Goal: Obtain resource: Download file/media

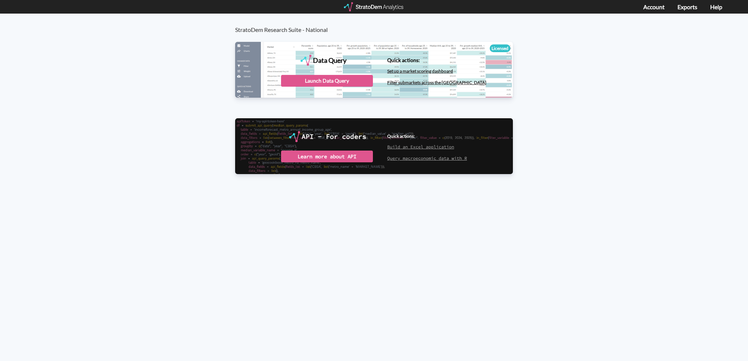
click at [322, 68] on div "Data Query" at bounding box center [374, 69] width 278 height 55
click at [322, 85] on div "Launch Data Query" at bounding box center [327, 81] width 92 height 12
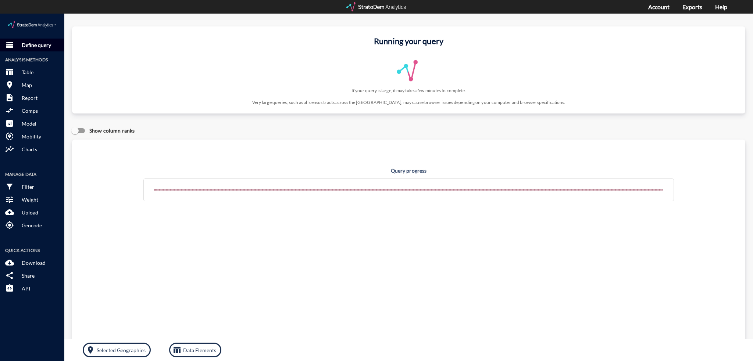
click p "Define query"
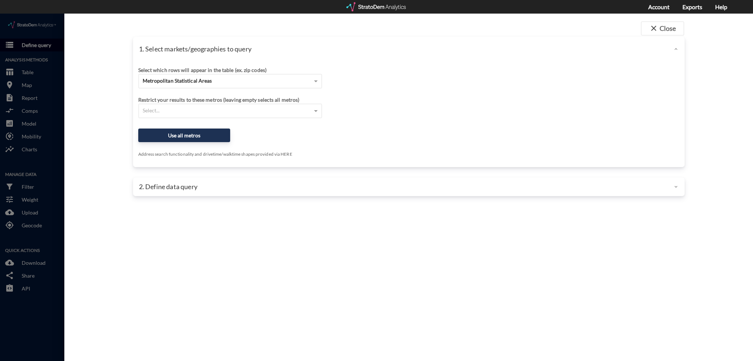
scroll to position [1, 0]
click span "Metropolitan Statistical Areas"
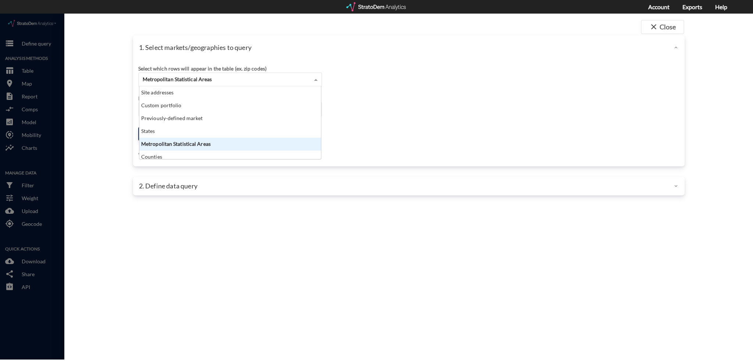
scroll to position [67, 178]
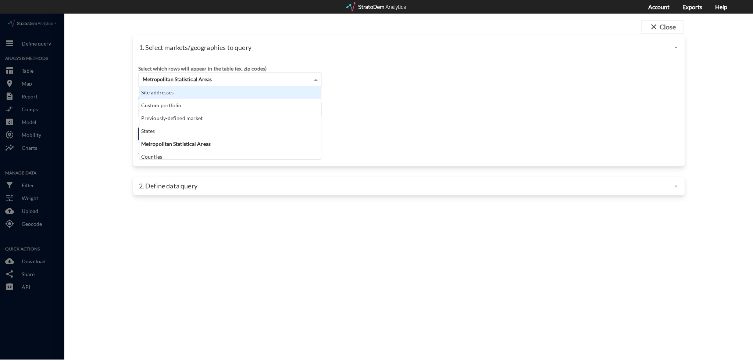
drag, startPoint x: 195, startPoint y: 88, endPoint x: 196, endPoint y: 85, distance: 3.7
click div "Site addresses Custom portfolio Previously-defined market States Metropolitan S…"
click div "Site addresses"
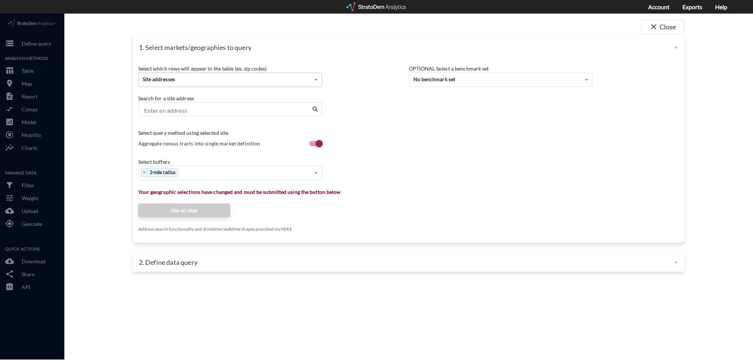
click input "Enter an address"
click div "× 3-mile radius"
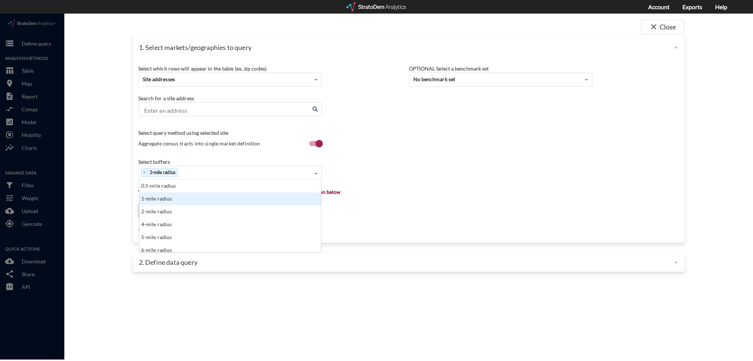
click div "1-mile radius"
click div "× 3-mile radius × 1-mile radius"
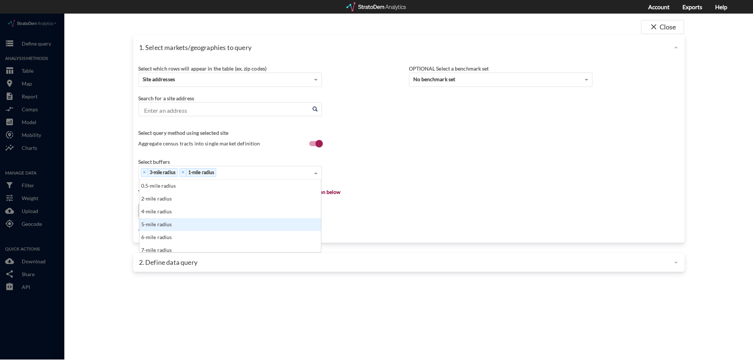
drag, startPoint x: 216, startPoint y: 216, endPoint x: 268, endPoint y: 177, distance: 64.6
click div "5-mile radius"
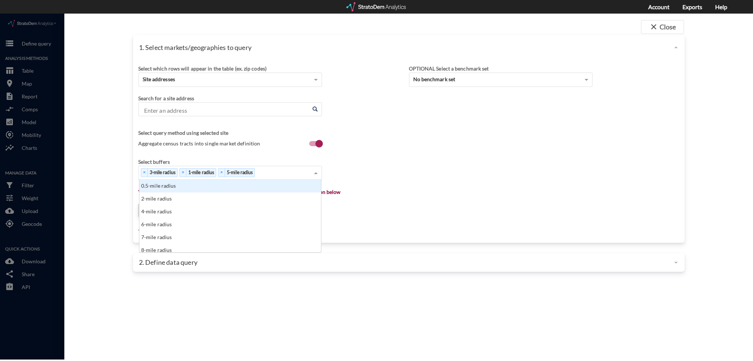
click div "× 3-mile radius × 1-mile radius × 5-mile radius"
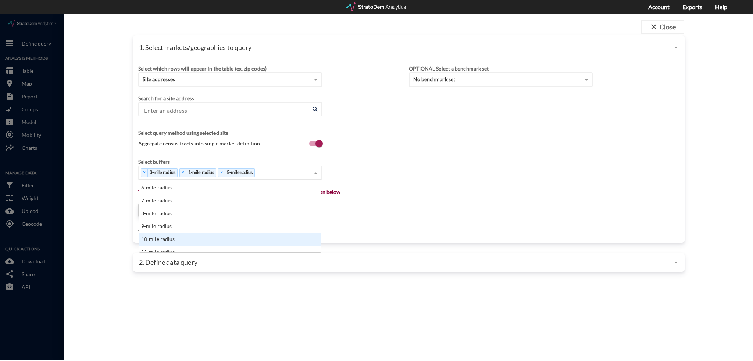
click div "10-mile radius"
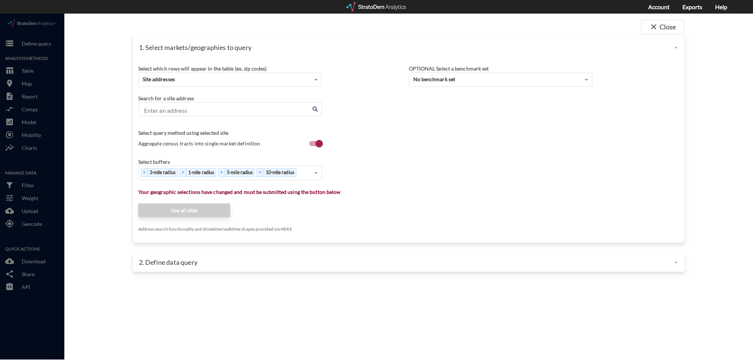
click div "Search for a site address"
click input "Enter an address"
paste input "2000 Palmer St, Missoula, MT 59808"
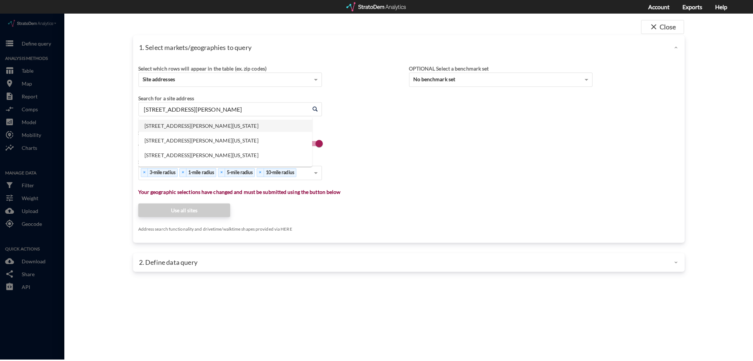
click li "2000 Palmer St, Missoula, Montana"
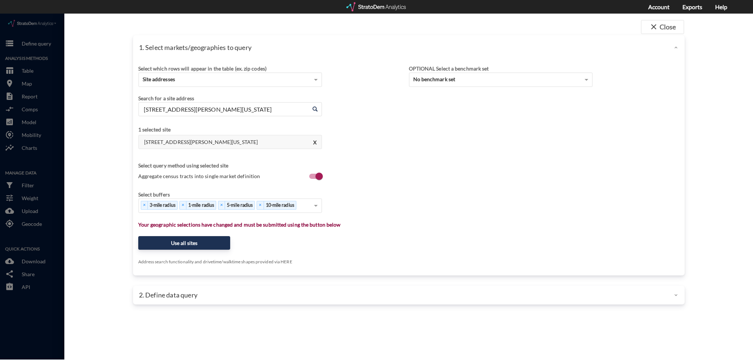
click input "2000 Palmer St, Missoula, Montana"
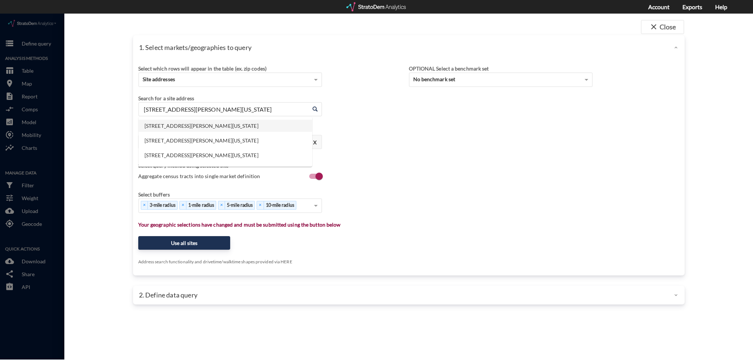
drag, startPoint x: 285, startPoint y: 97, endPoint x: 104, endPoint y: 98, distance: 181.2
click div "1. Select markets/geographies to query Select which rows will appear in the tab…"
click input "2000 Palmer St, Missoula, Montana"
drag, startPoint x: 279, startPoint y: 97, endPoint x: 46, endPoint y: 107, distance: 232.9
click div "close Close 1. Select markets/geographies to query Select which rows will appea…"
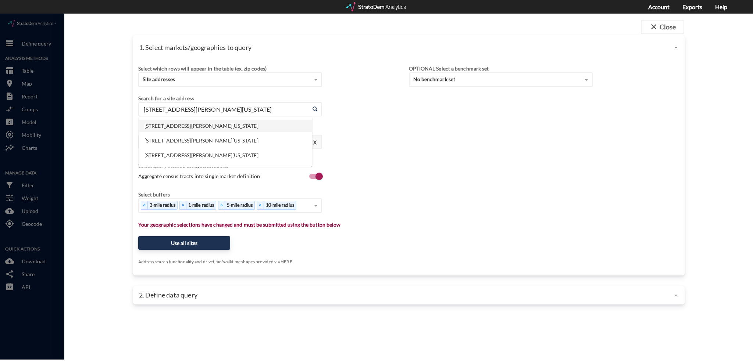
paste input "1105 Haaglund Dr, Missoula, MT 59802"
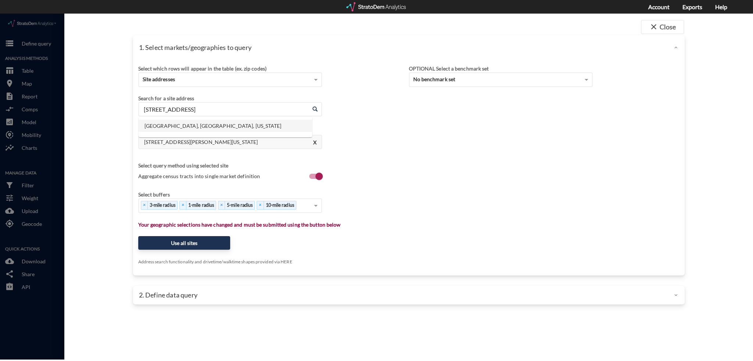
click li "1105 Haaglund Dr, Missoula, Montana"
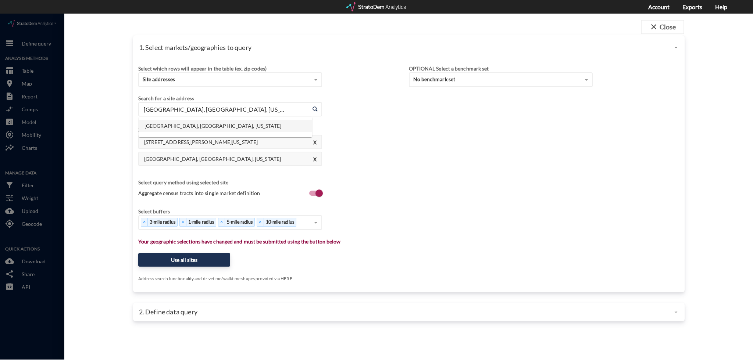
click input "1105 Haaglund Dr, Missoula, Montana"
paste input "890 Hidden Valley Rd. Bozeman, MT 59718"
click li "890 Hidden Valley Rd, Bozeman, Montana"
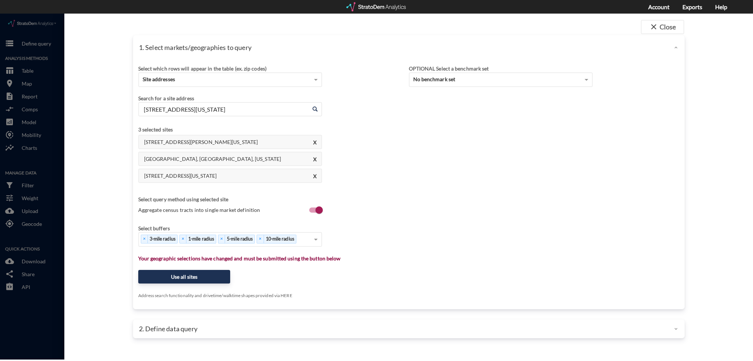
click input "890 Hidden Valley Rd, Bozeman, Montana"
paste input "10601 N Horseshoe Bend Rd. Boise, ID 83714"
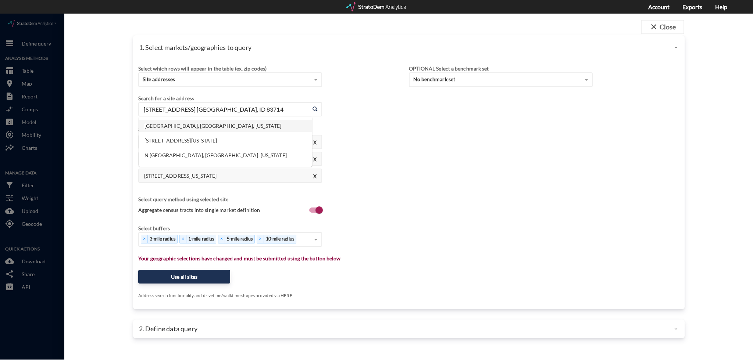
drag, startPoint x: 190, startPoint y: 114, endPoint x: 208, endPoint y: 101, distance: 22.3
click body "/vantagepoint/us/-1 storage Define query Analysis Methods table_chart Table roo…"
click input "10601 N Horseshoe Bend Rd. Boise, ID 83714"
click li "10601 N Horseshoe Bend Rd, Boise, Idaho"
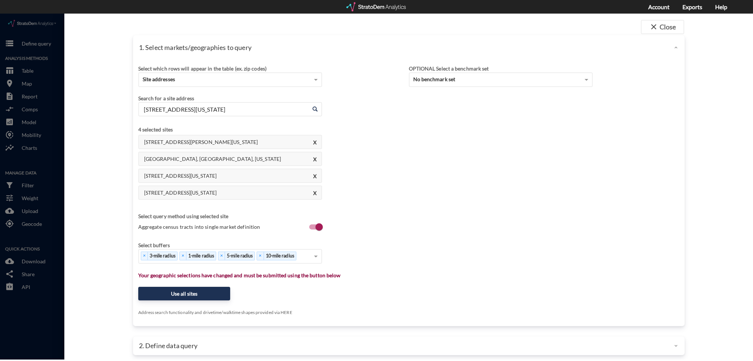
click input "10601 N Horseshoe Bend Rd, Boise, Idaho"
paste input "2725 N. Five Mile Rd. Boise, ID 83713"
click li "2725 N Five Mile Rd, Boise, Idaho"
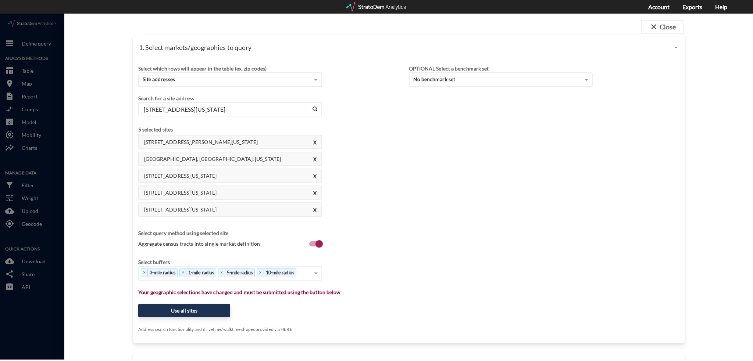
click input "2725 N Five Mile Rd, Boise, Idaho"
paste input "1410 W Flamingo Ave. Nampa, ID 83651"
click li "1410 W Flamingo Ave, Nampa, Idaho"
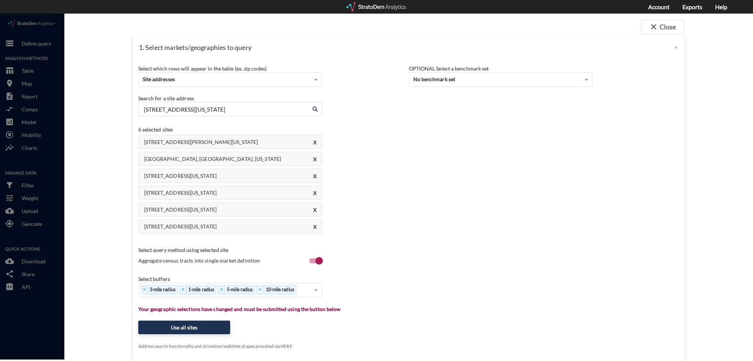
drag, startPoint x: 276, startPoint y: 105, endPoint x: 279, endPoint y: 101, distance: 5.1
click div "Search for a site address Enter an address 1410 W Flamingo Ave, Nampa, Idaho En…"
click input "1410 W Flamingo Ave, Nampa, Idaho"
paste input "715 W Flamingo Ave. Nampa, ID 83651"
click li "1715 W Flamingo Ave, Nampa, Idaho"
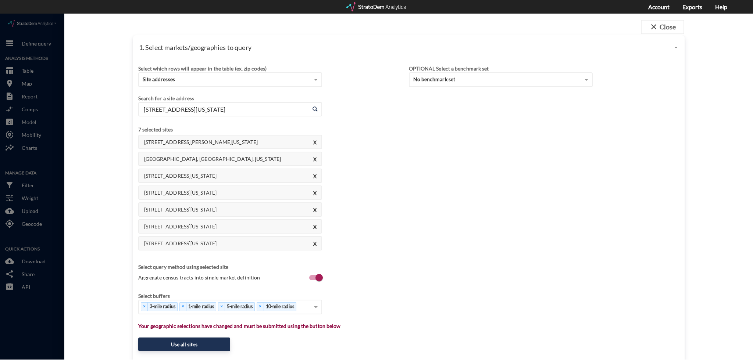
click input "1715 W Flamingo Ave, Nampa, Idaho"
paste input "8580 W Yosemite St. Rathdrum, ID 83858"
click li "8580 W Yosemite St, Rathdrum, Idaho"
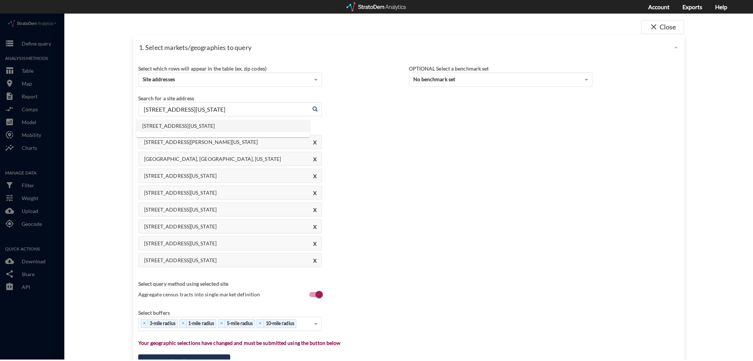
click input "8580 W Yosemite St, Rathdrum, Idaho"
paste input "1581 W State St Coeur d'Alene, ID 83815"
click li "1581 W State St, Coeur D'Alene, Idaho"
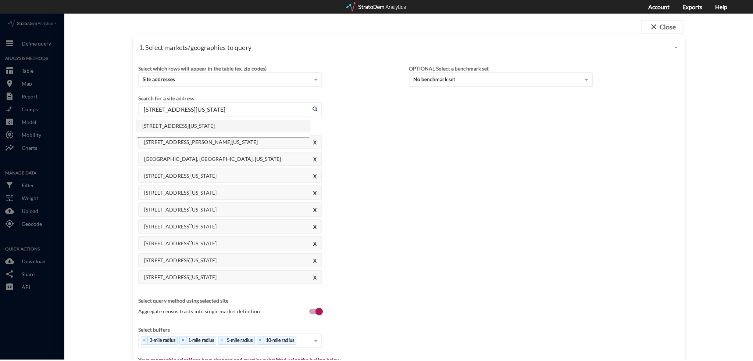
click input "1581 W State St, Coeur D'Alene, Idaho"
paste input "8601 N Hayden Pines Way Hayden, ID 83835"
click li "8601 N Hayden Pines Way, Hayden, Idaho"
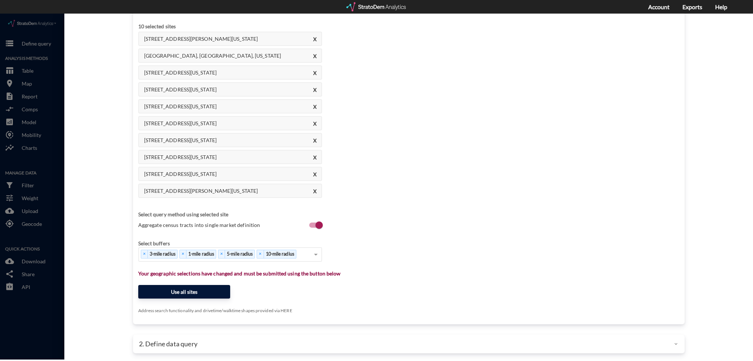
type input "8601 N Hayden Pines Way, Hayden, Idaho"
click button "Use all sites"
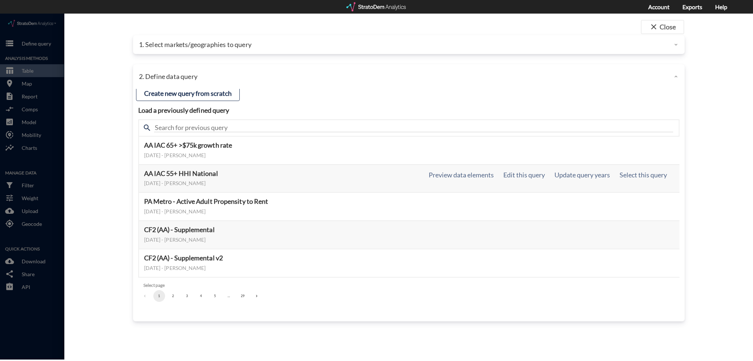
scroll to position [0, 0]
click button "5"
click button "6"
click button "8"
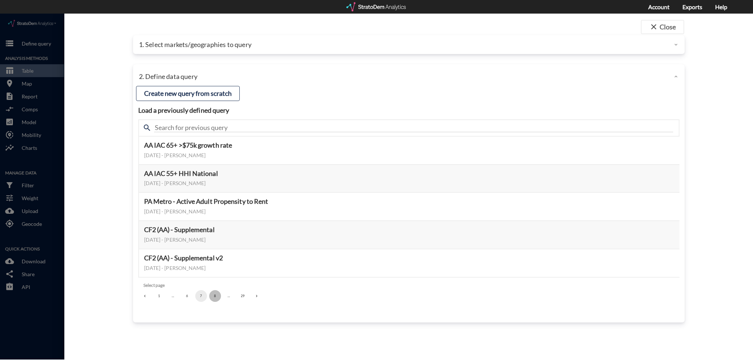
click button "8"
click button "10"
click button "12"
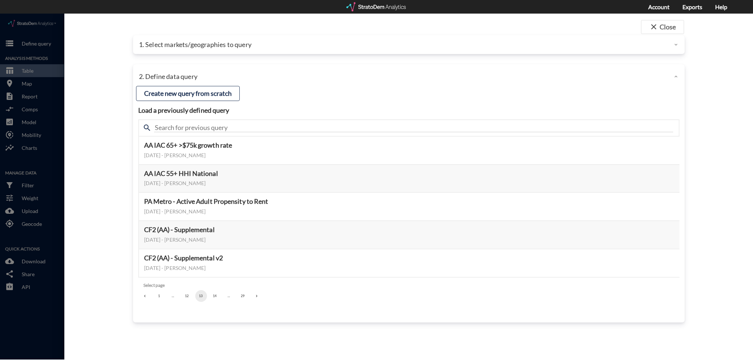
click button "14"
click button "16"
click button "17"
click button "18"
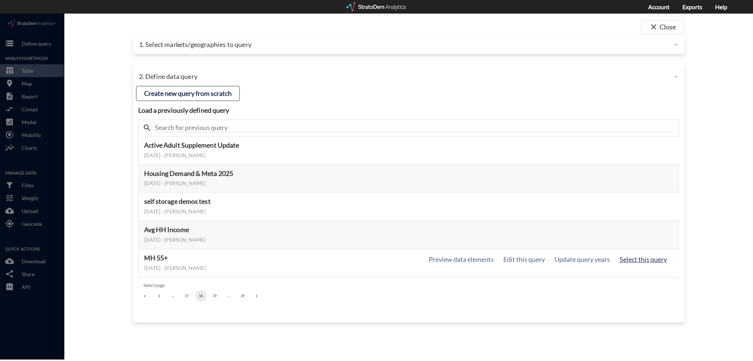
click button "Select this query"
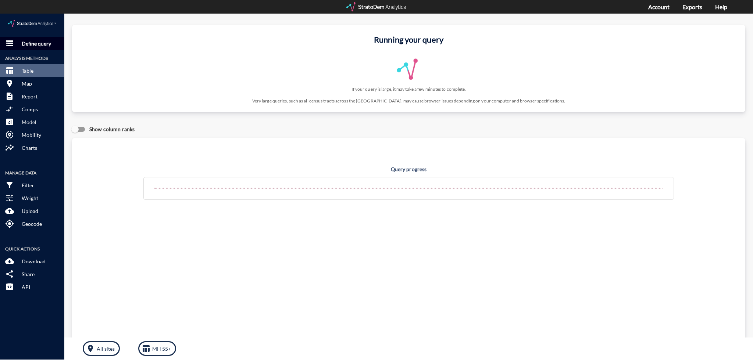
click p "Define query"
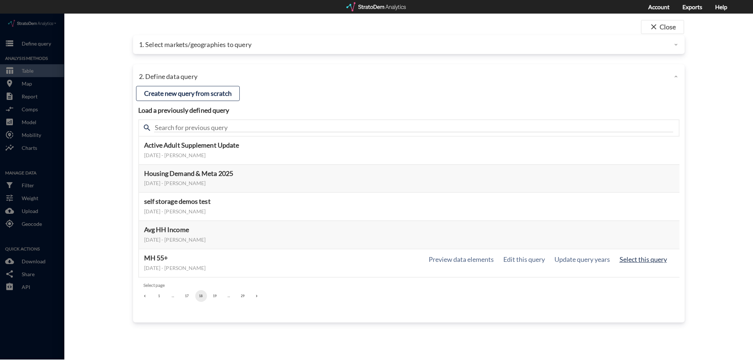
click button "Select this query"
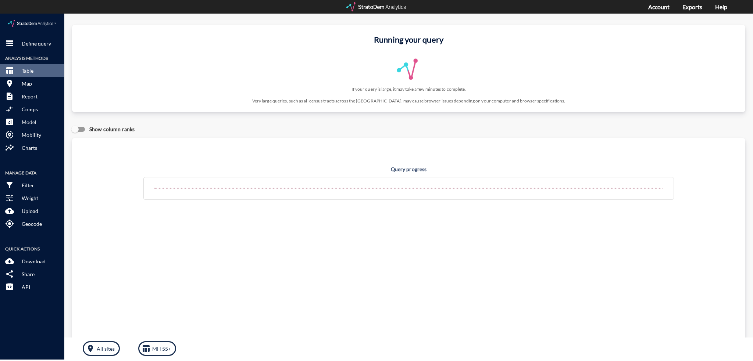
click h4 "Query progress"
click div "Query progress Home value estimates modeled in part using aggregate data provid…"
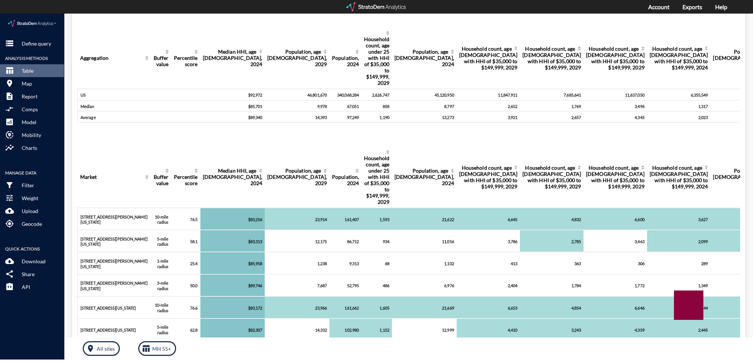
scroll to position [31, 0]
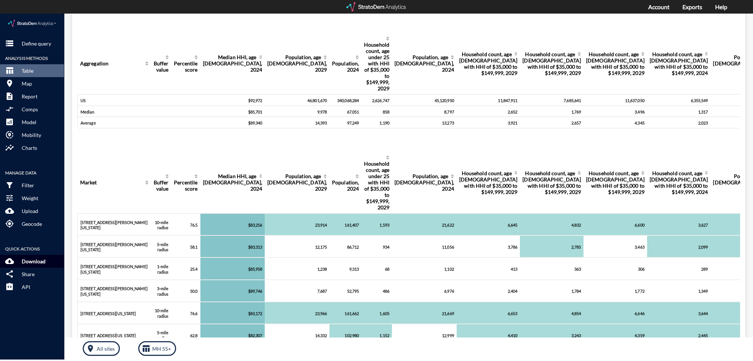
click p "Download"
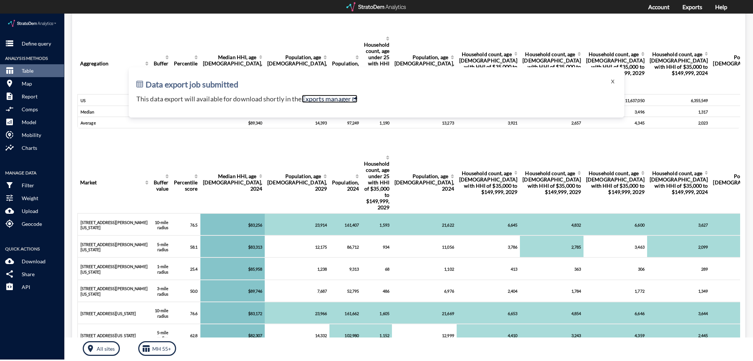
click link "Exports manager"
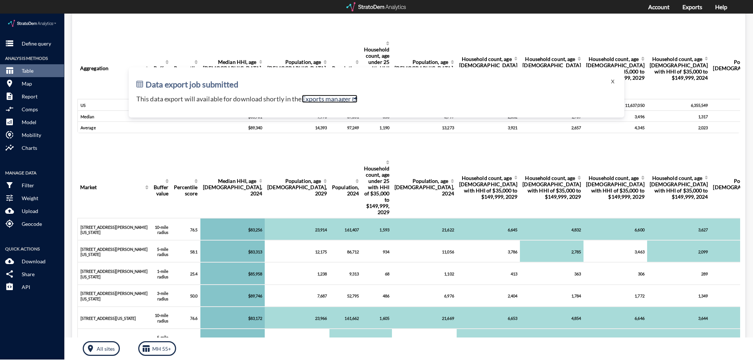
scroll to position [0, 0]
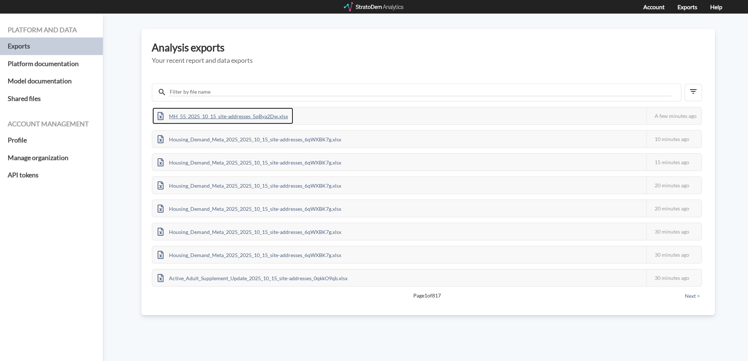
click at [268, 116] on div "MH_55_2025_10_15_site-addresses_5qBya2Dw.xlsx" at bounding box center [223, 116] width 141 height 17
